Goal: Transaction & Acquisition: Purchase product/service

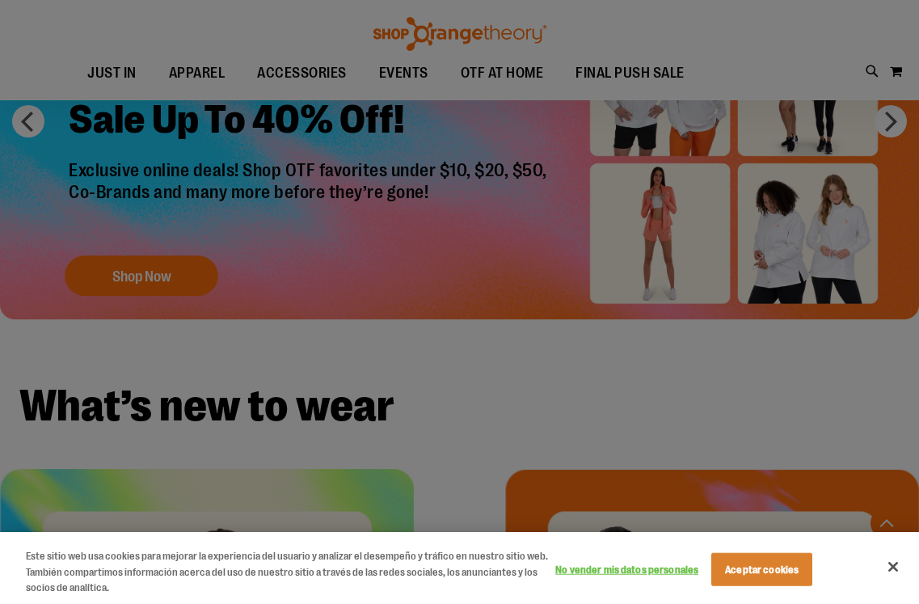
scroll to position [952, 0]
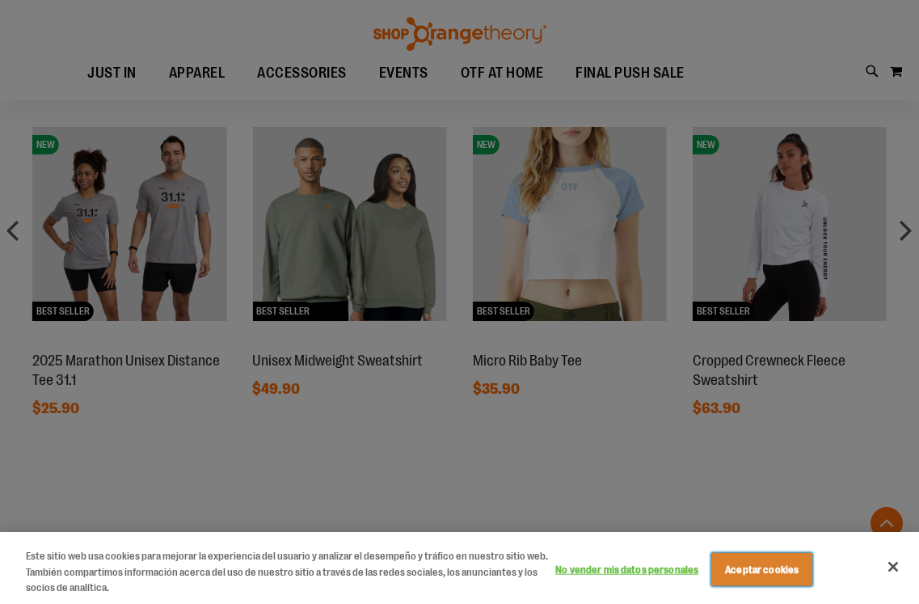
click at [779, 563] on button "Aceptar cookies" at bounding box center [762, 569] width 101 height 34
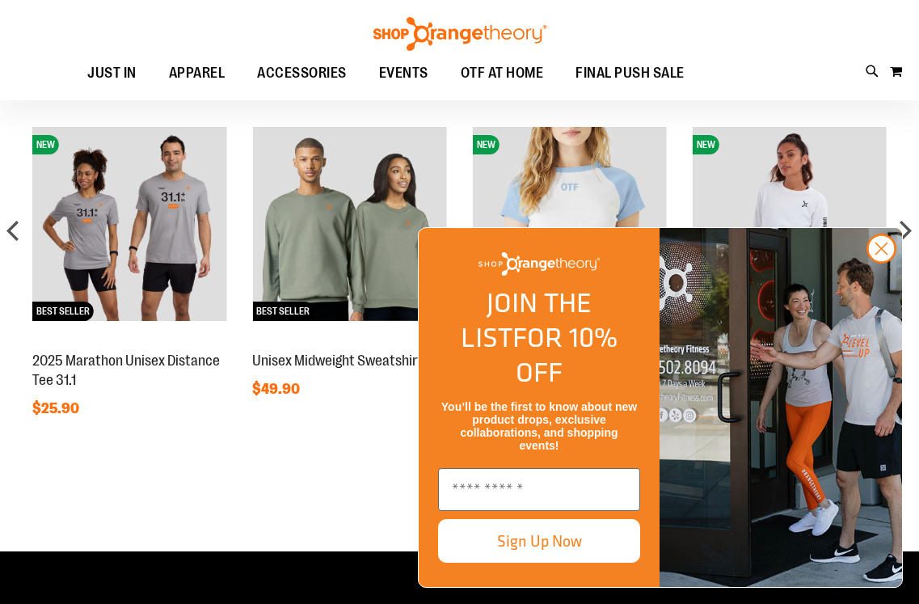
click at [592, 291] on div "Close dialog JOIN THE LIST FOR 10% OFF You’ll be the first to know about new pr…" at bounding box center [660, 407] width 517 height 393
click at [594, 257] on img at bounding box center [570, 224] width 194 height 194
click at [880, 308] on img "FLYOUT Form" at bounding box center [781, 407] width 243 height 359
click at [875, 262] on circle "Close dialog" at bounding box center [881, 248] width 27 height 27
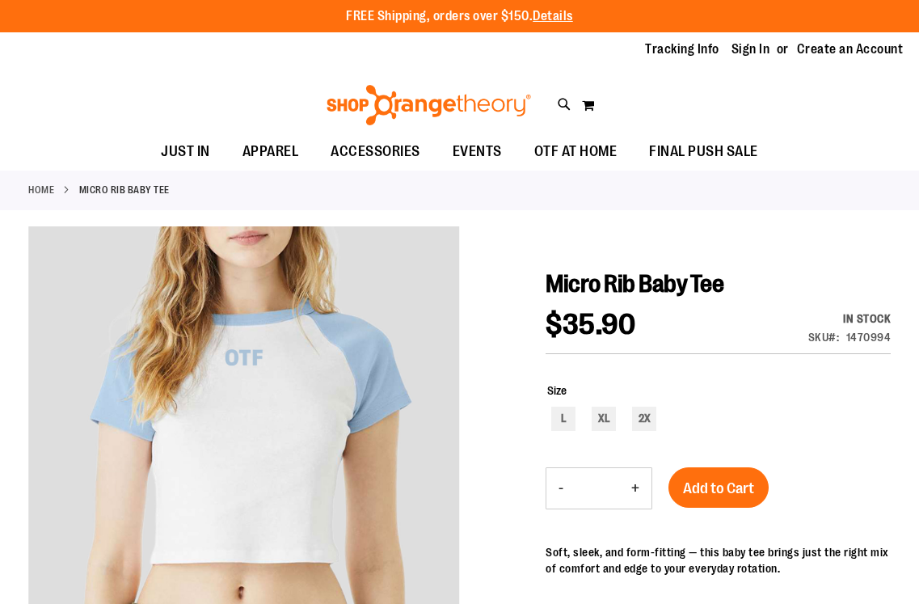
click at [643, 419] on div "2X" at bounding box center [644, 419] width 24 height 24
type input "***"
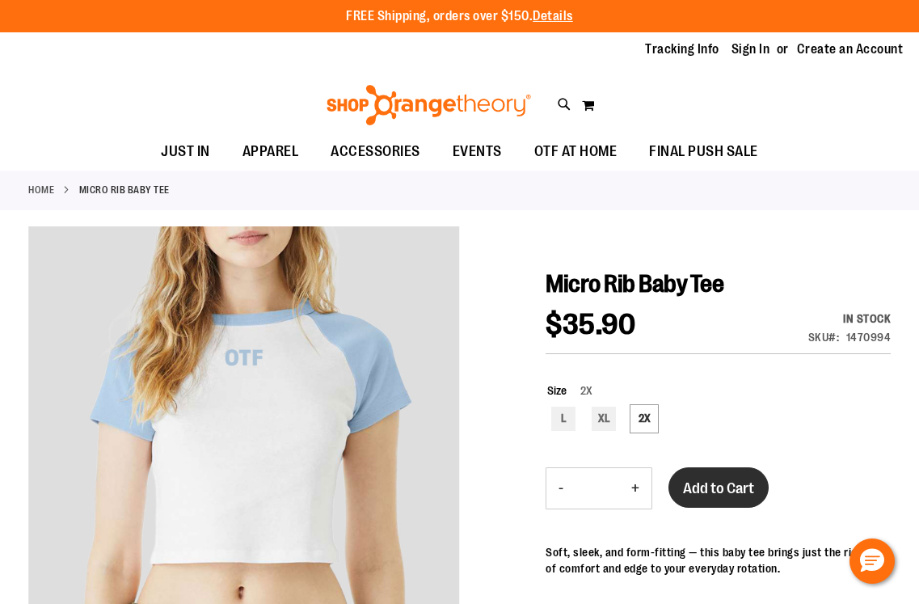
click at [713, 475] on div "Micro Rib Baby Tee $35.90 In stock Only %1 left SKU 1470994 Size 2X L XL 2X ***…" at bounding box center [718, 584] width 345 height 631
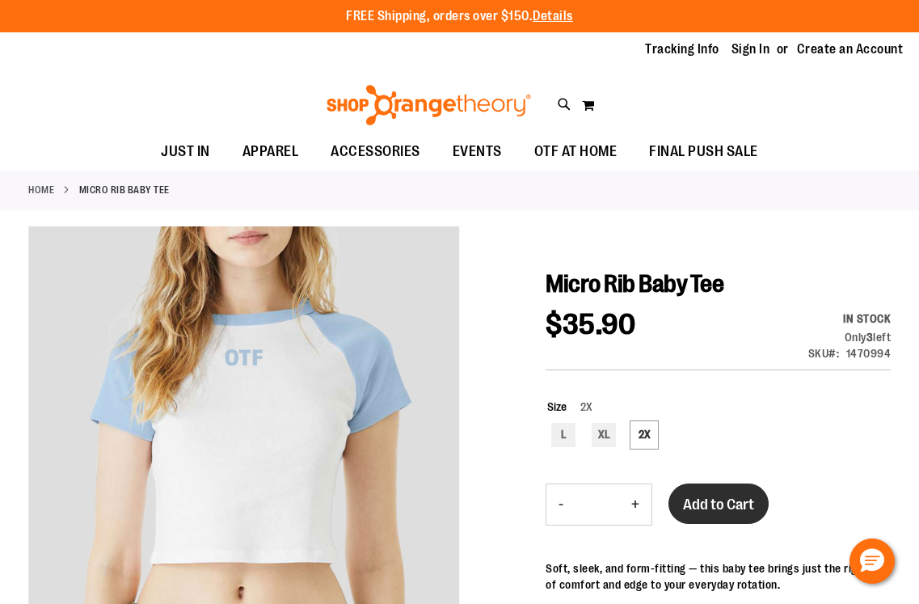
click at [728, 501] on span "Add to Cart" at bounding box center [718, 505] width 71 height 18
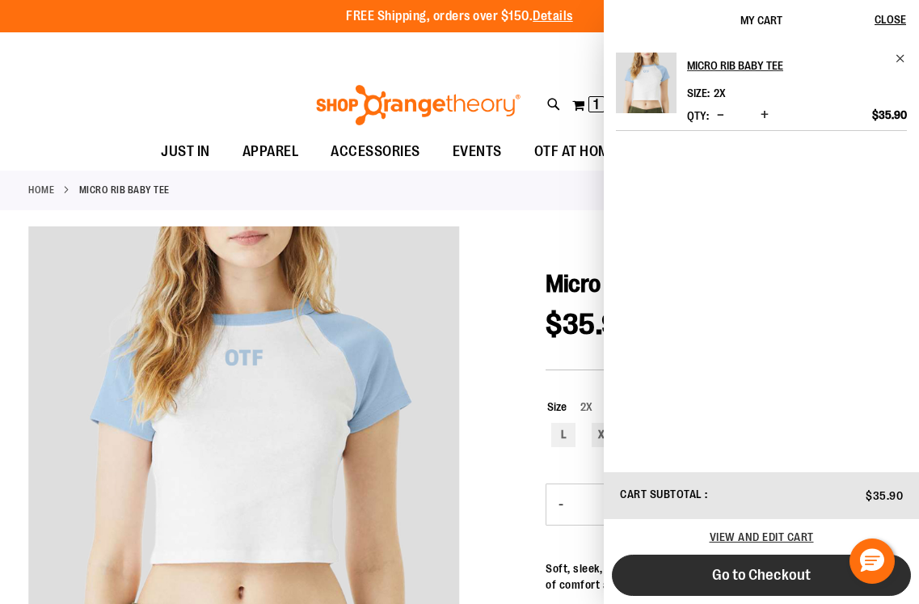
click at [710, 577] on button "Go to Checkout" at bounding box center [761, 575] width 299 height 41
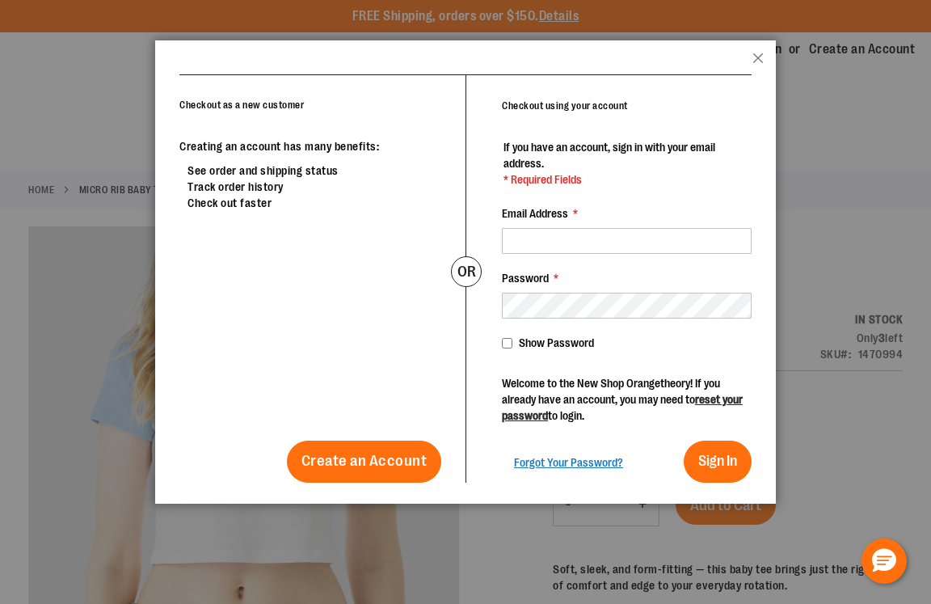
click at [863, 116] on div at bounding box center [465, 302] width 931 height 604
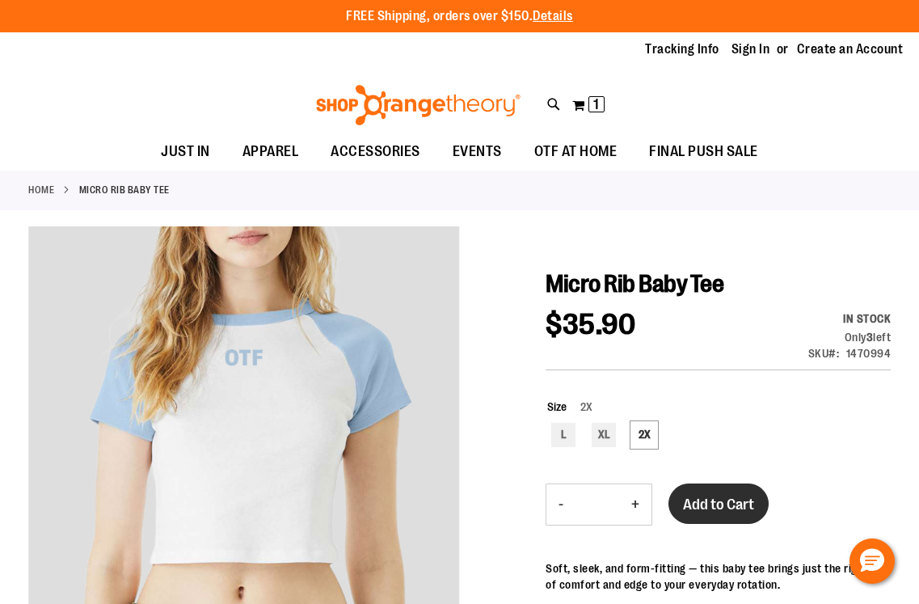
click at [719, 503] on span "Add to Cart" at bounding box center [718, 505] width 71 height 18
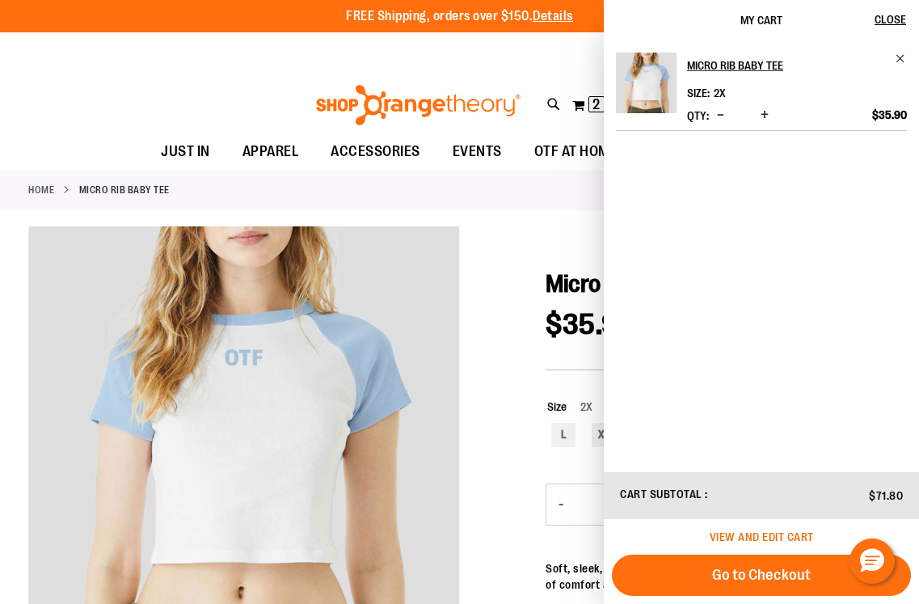
click at [767, 538] on span "View and edit cart" at bounding box center [762, 536] width 104 height 13
